Goal: Task Accomplishment & Management: Manage account settings

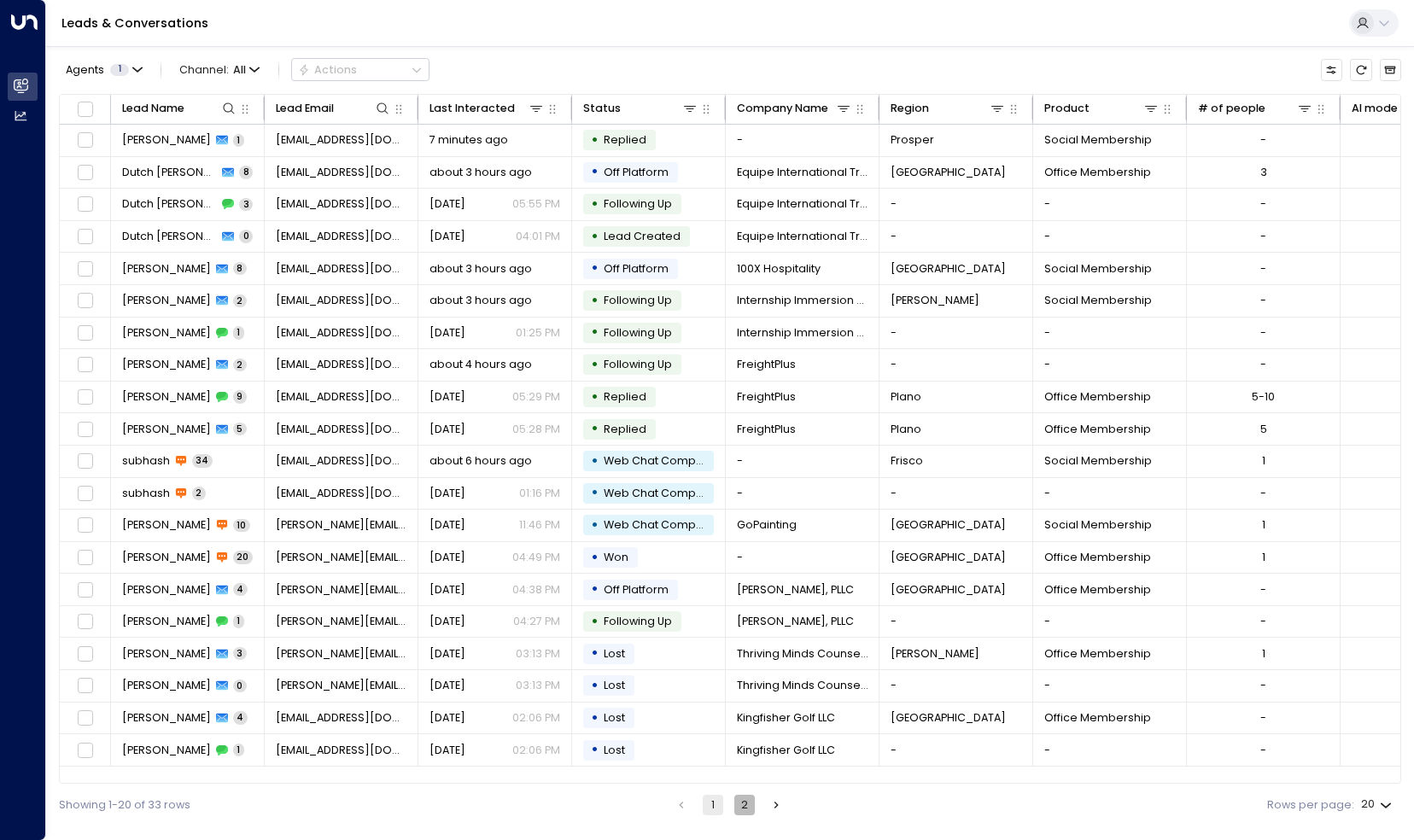
click at [753, 813] on button "2" at bounding box center [744, 805] width 21 height 21
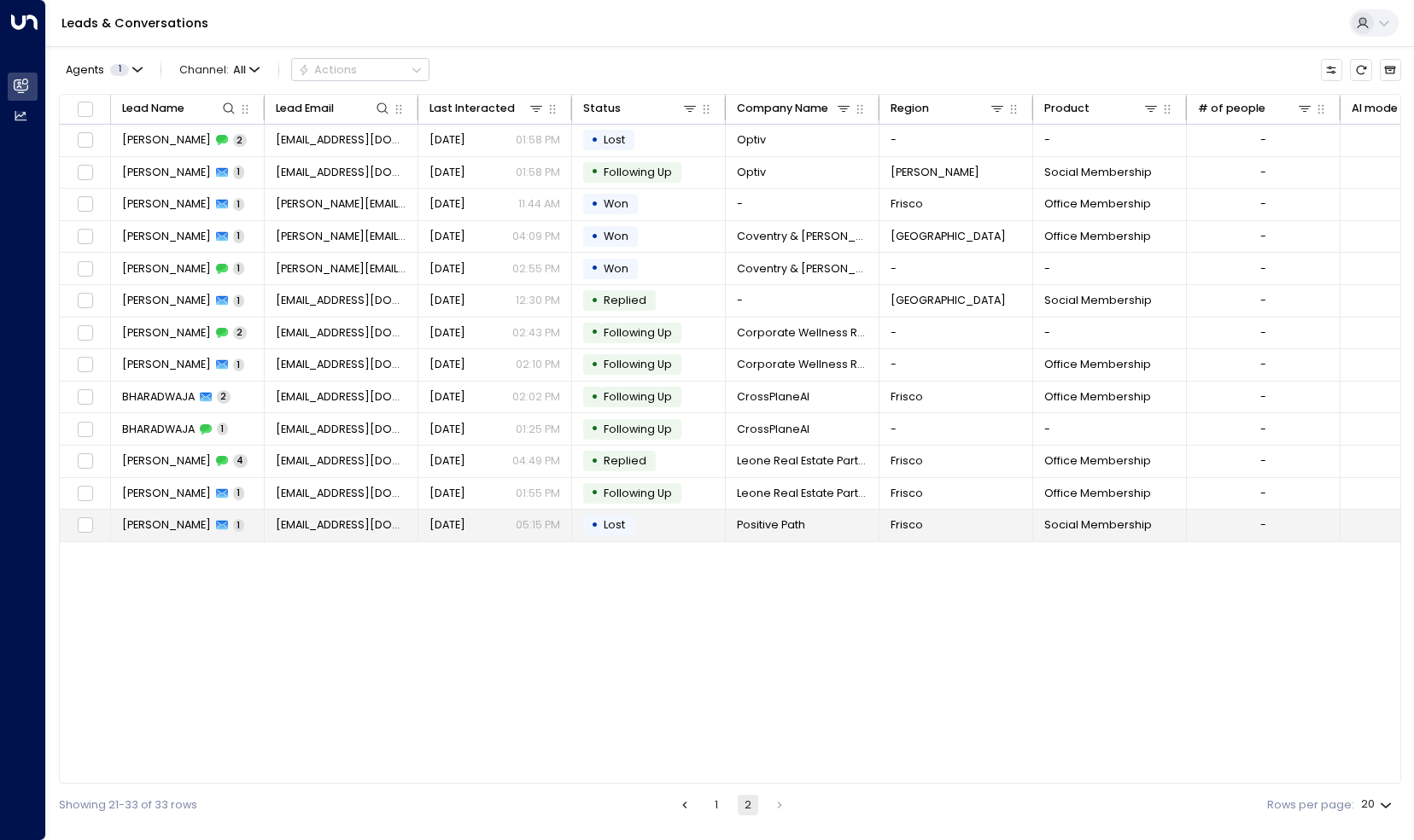
click at [309, 521] on span "[EMAIL_ADDRESS][DOMAIN_NAME]" at bounding box center [342, 524] width 132 height 15
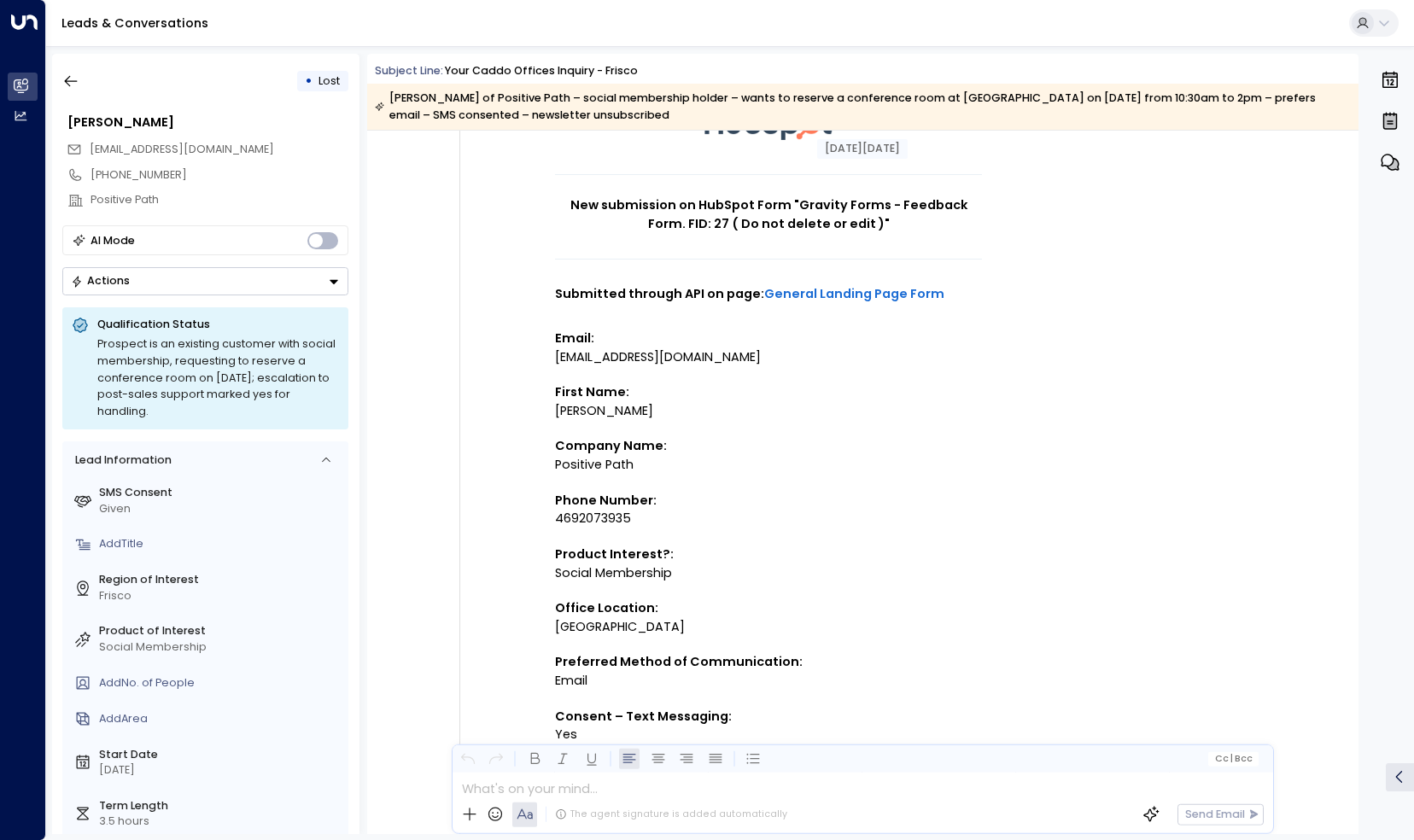
scroll to position [143, 0]
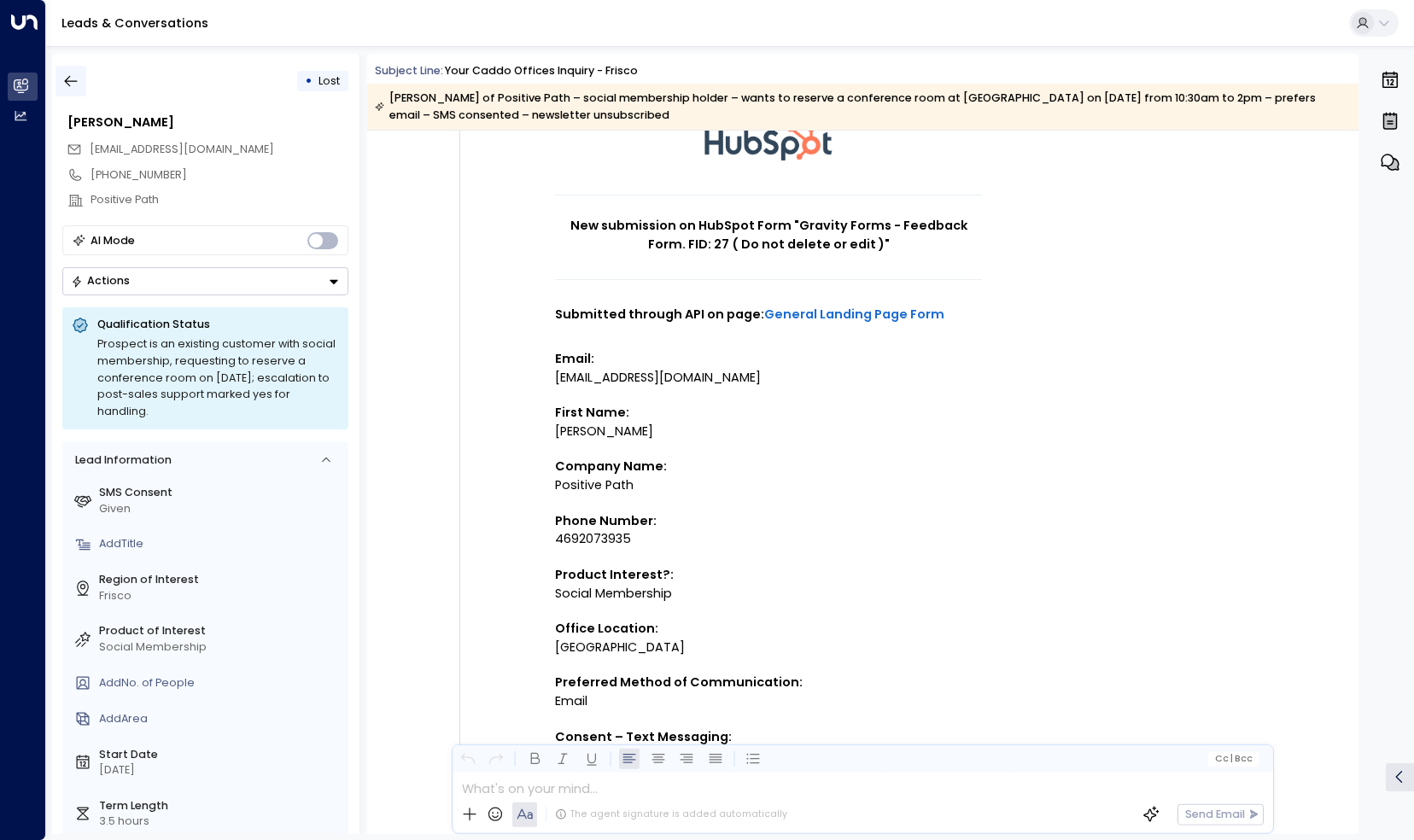
click at [84, 81] on button "button" at bounding box center [71, 81] width 30 height 30
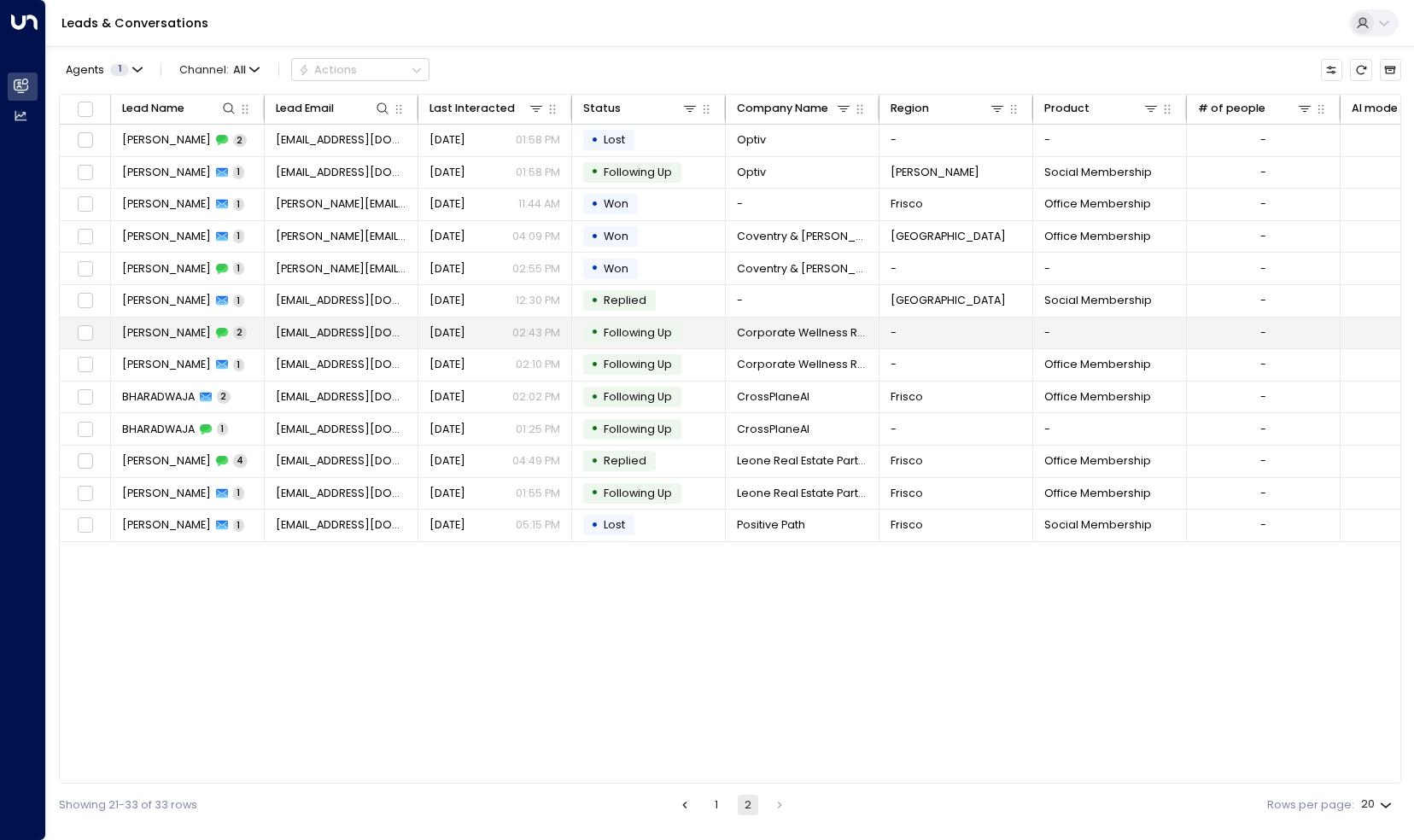
click at [178, 325] on span "[PERSON_NAME]" at bounding box center [166, 333] width 89 height 15
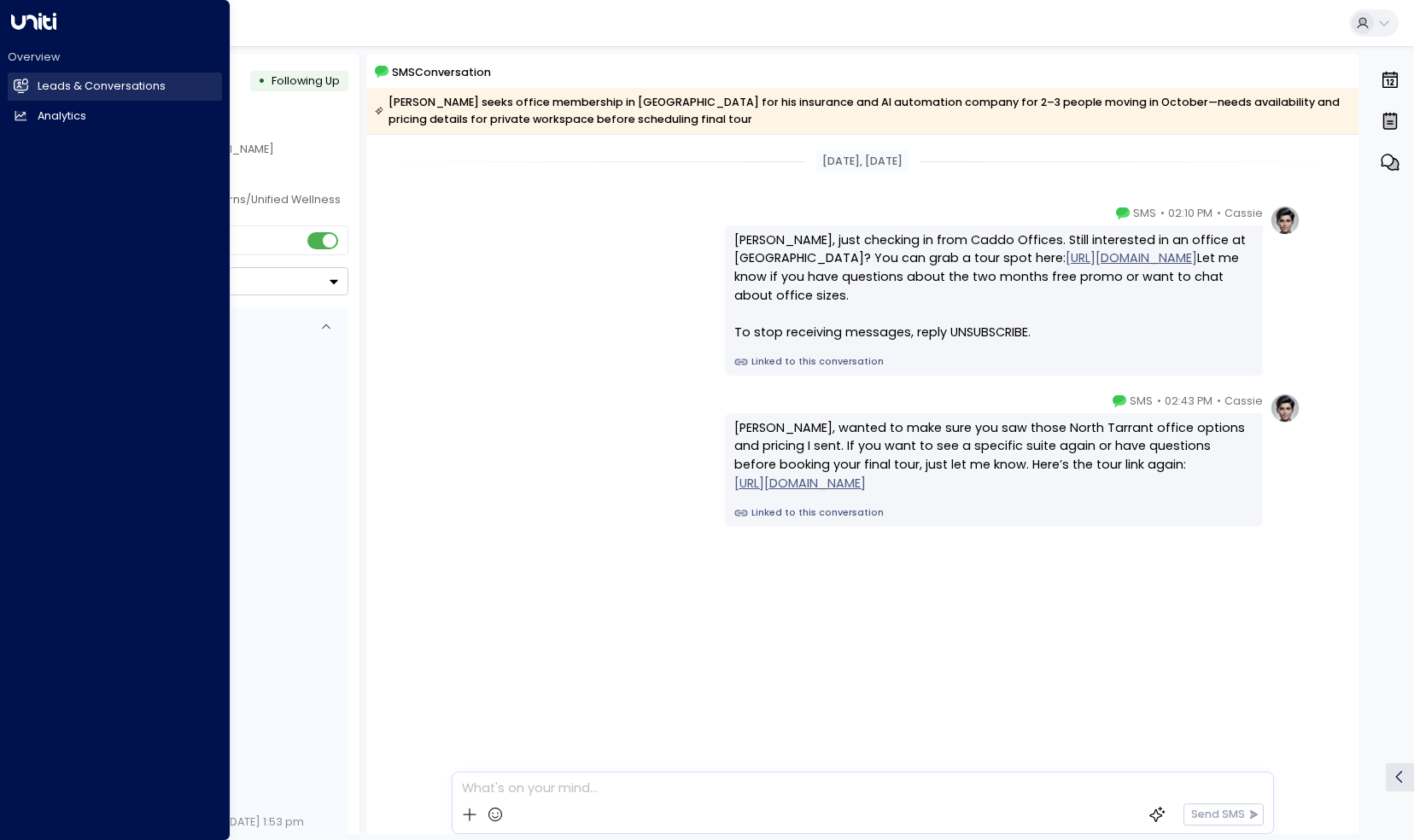
click at [39, 85] on h2 "Leads & Conversations" at bounding box center [101, 87] width 128 height 16
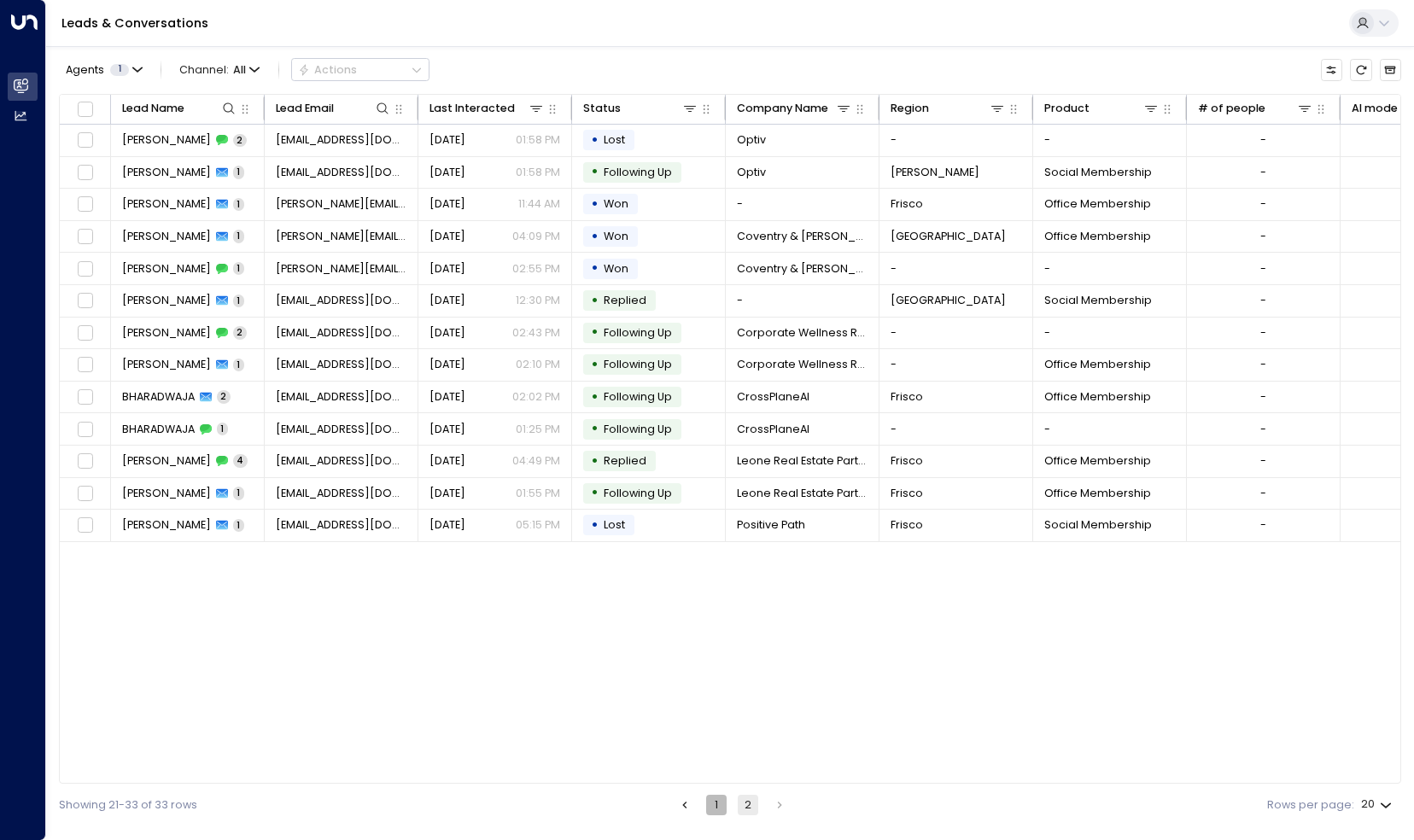
click at [708, 805] on button "1" at bounding box center [716, 805] width 21 height 21
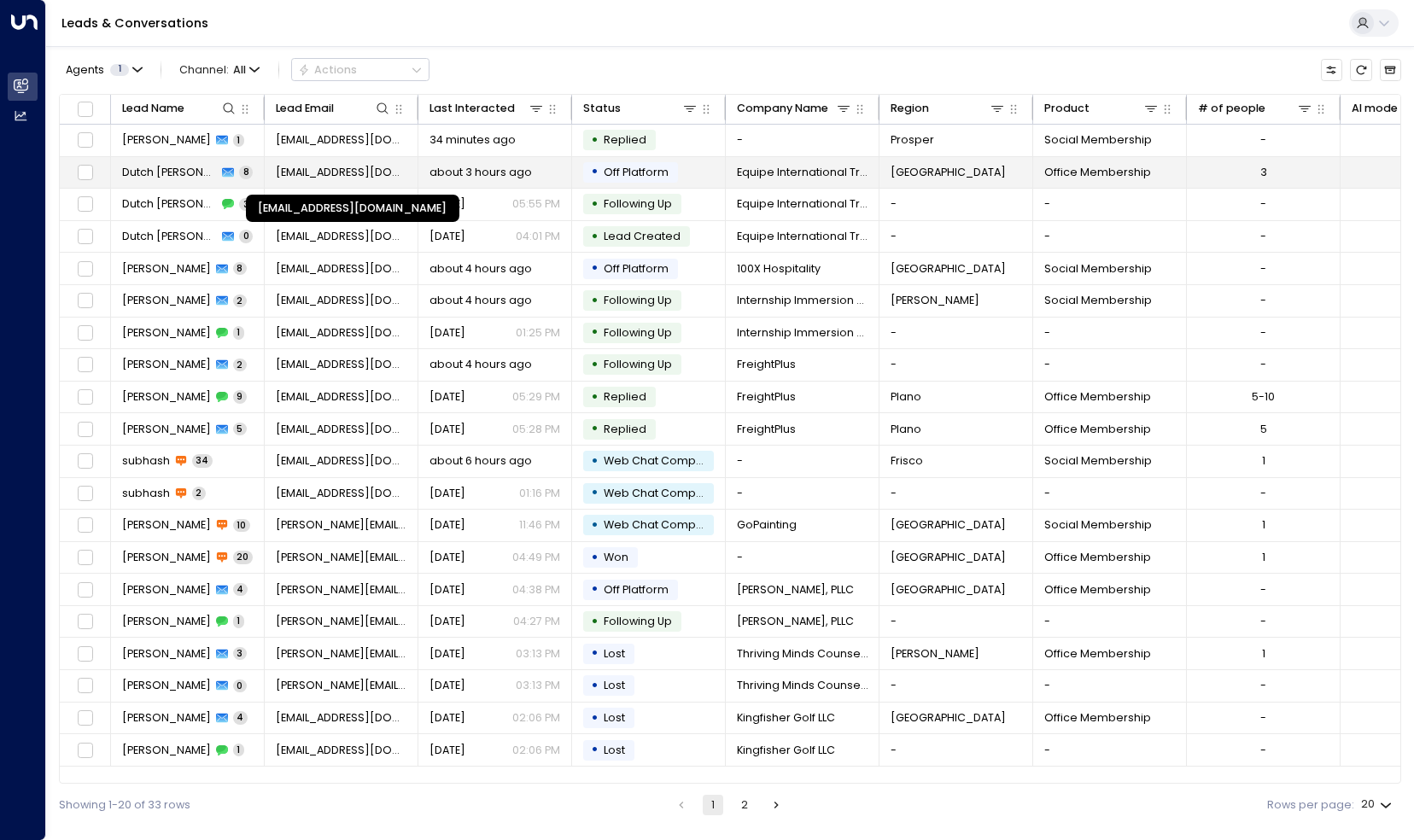
click at [336, 171] on span "[EMAIL_ADDRESS][DOMAIN_NAME]" at bounding box center [342, 172] width 132 height 15
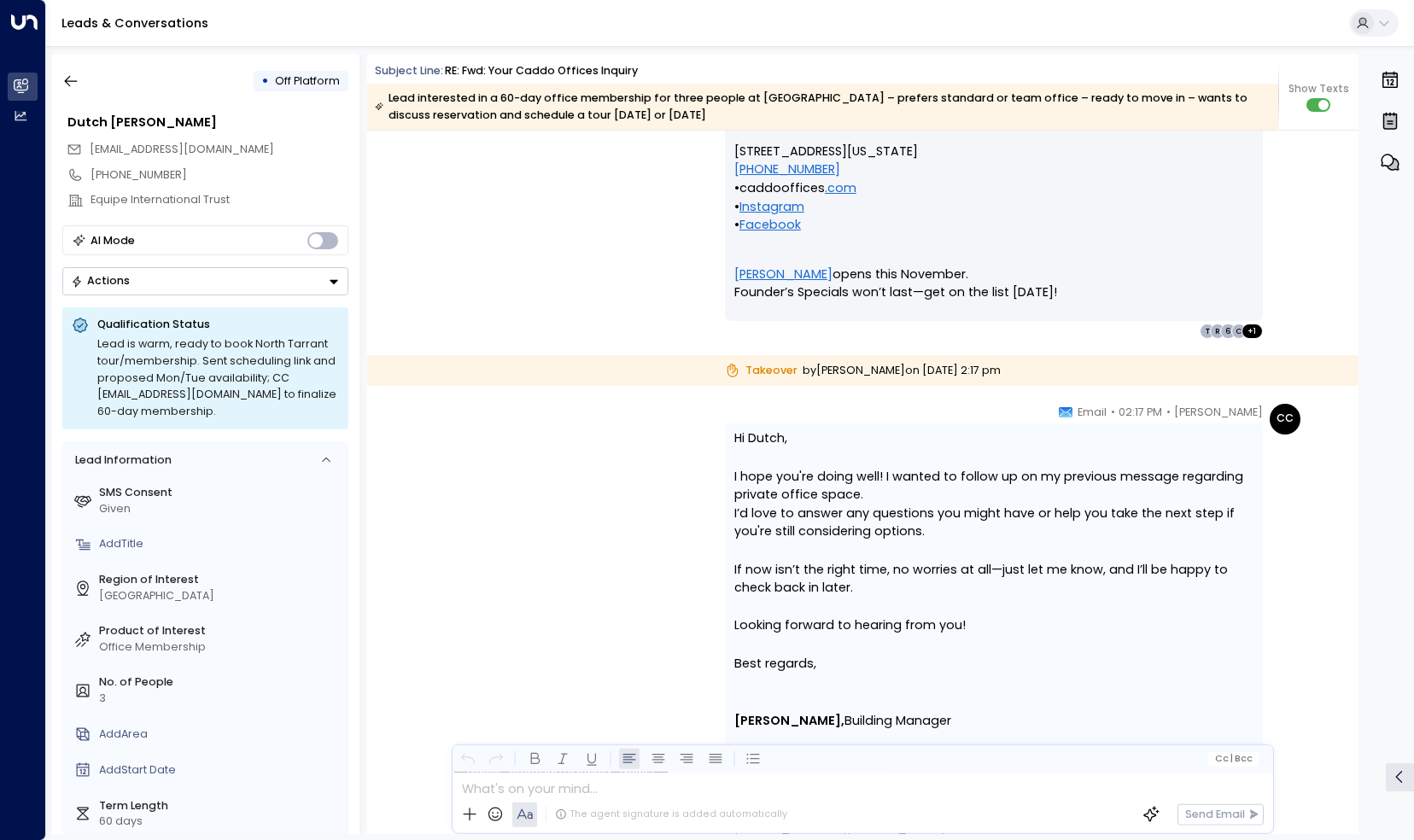
scroll to position [6719, 0]
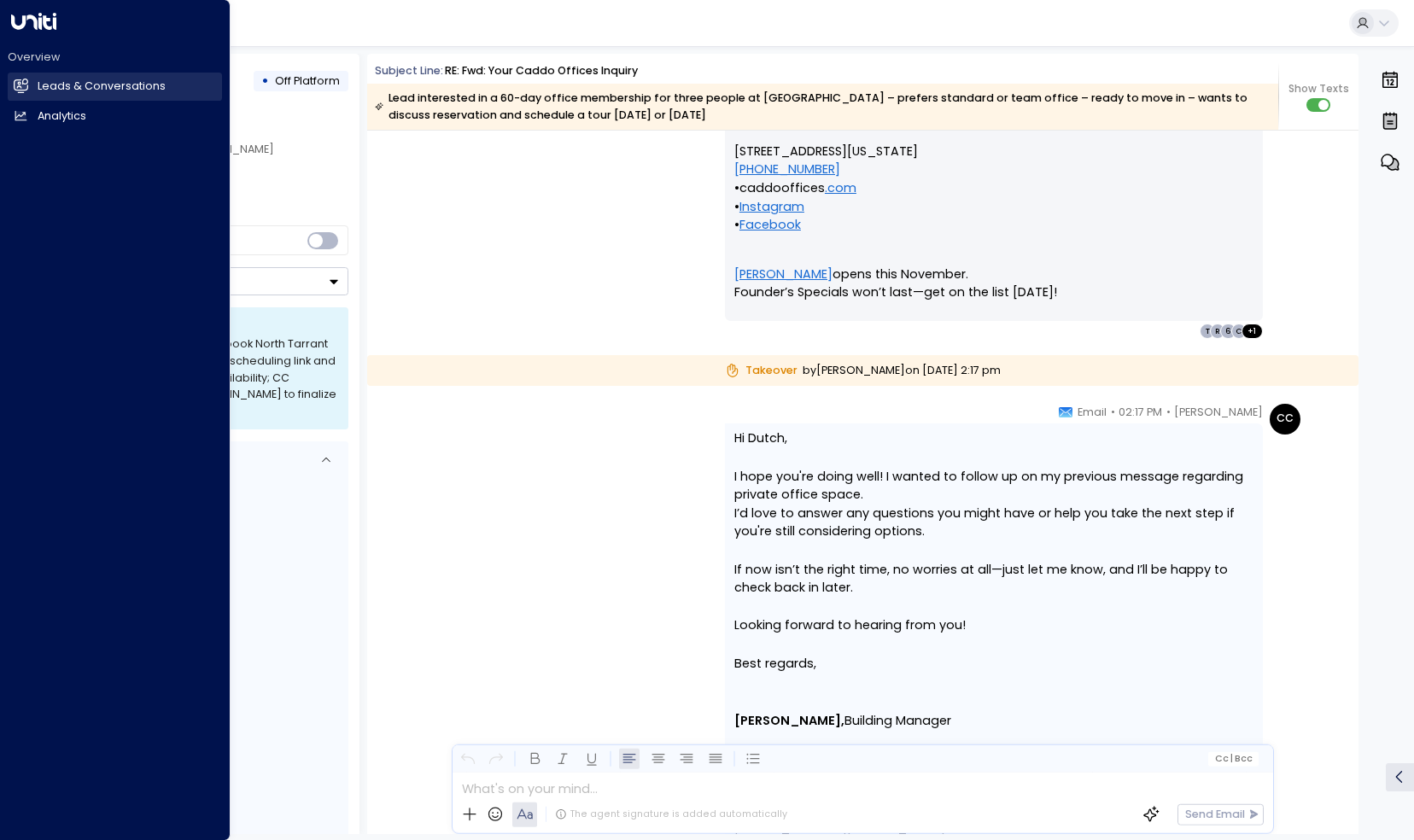
click at [32, 85] on link "Leads & Conversations Leads & Conversations" at bounding box center [115, 86] width 214 height 28
